Goal: Register for event/course

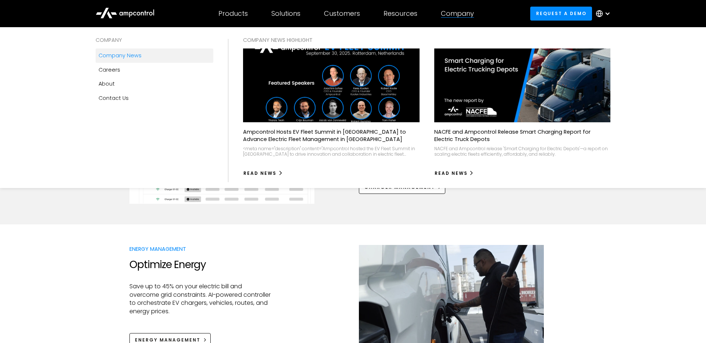
click at [169, 58] on link "Company news" at bounding box center [155, 56] width 118 height 14
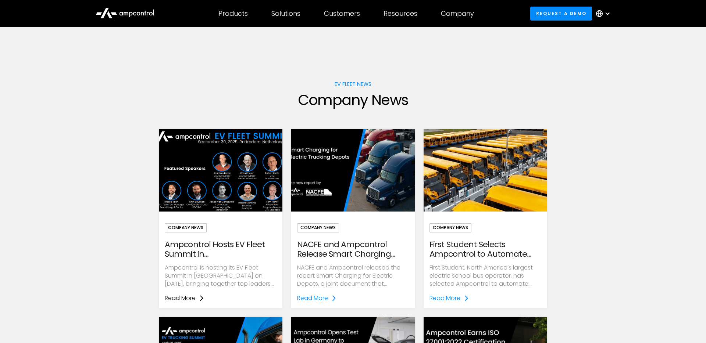
click at [184, 295] on div "Read More" at bounding box center [180, 299] width 31 height 8
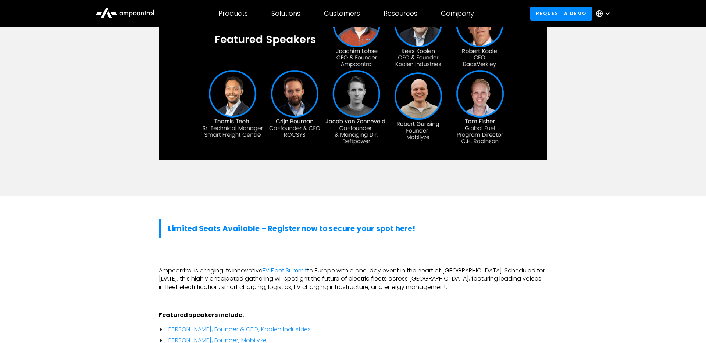
scroll to position [240, 0]
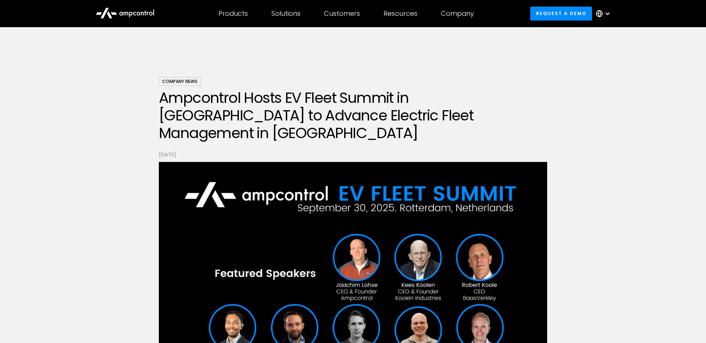
scroll to position [240, 0]
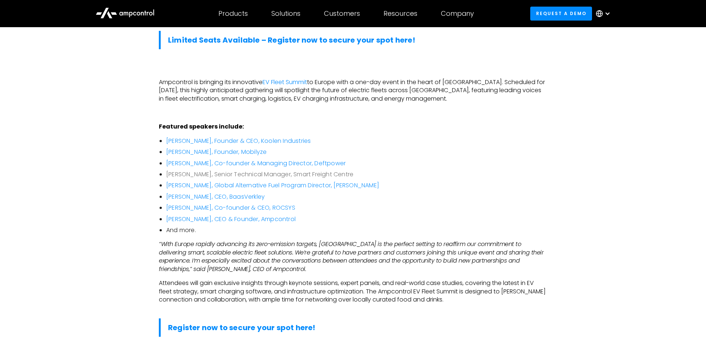
scroll to position [537, 0]
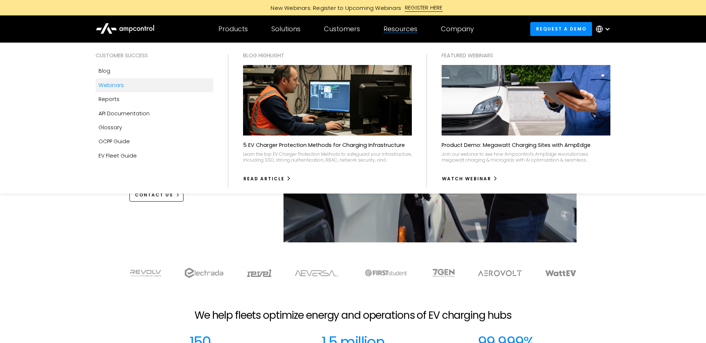
click at [120, 83] on div "Webinars" at bounding box center [111, 85] width 25 height 8
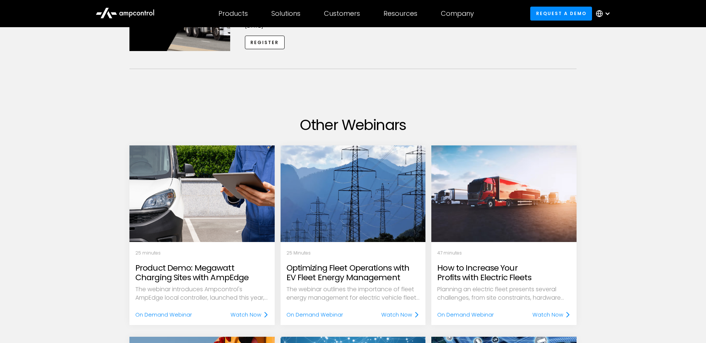
scroll to position [358, 0]
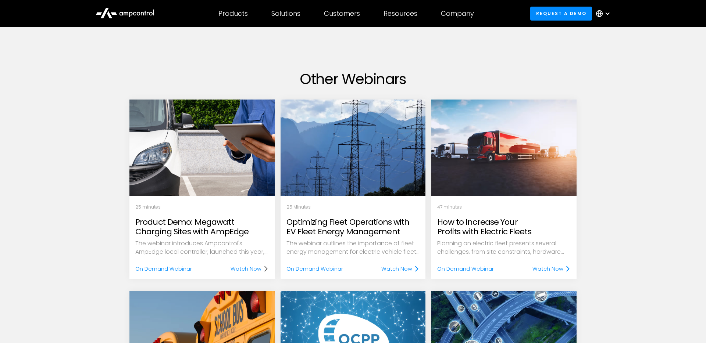
click at [242, 268] on div "Watch Now" at bounding box center [246, 269] width 31 height 8
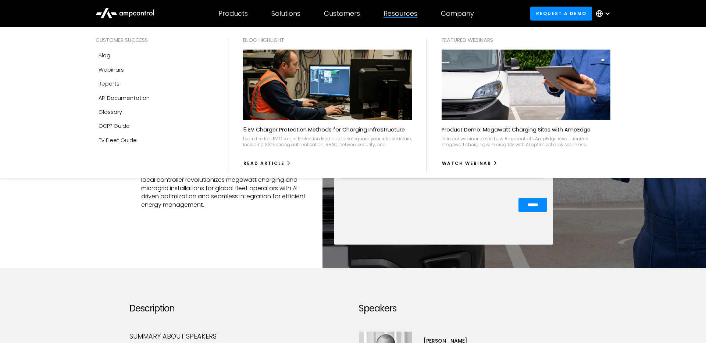
click at [406, 12] on div "Resources" at bounding box center [401, 14] width 34 height 8
click at [136, 68] on link "Webinars" at bounding box center [155, 70] width 118 height 14
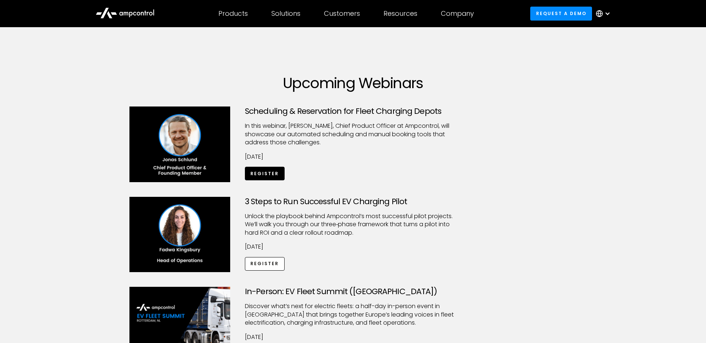
click at [273, 176] on link "Register" at bounding box center [265, 174] width 40 height 14
